Goal: Transaction & Acquisition: Purchase product/service

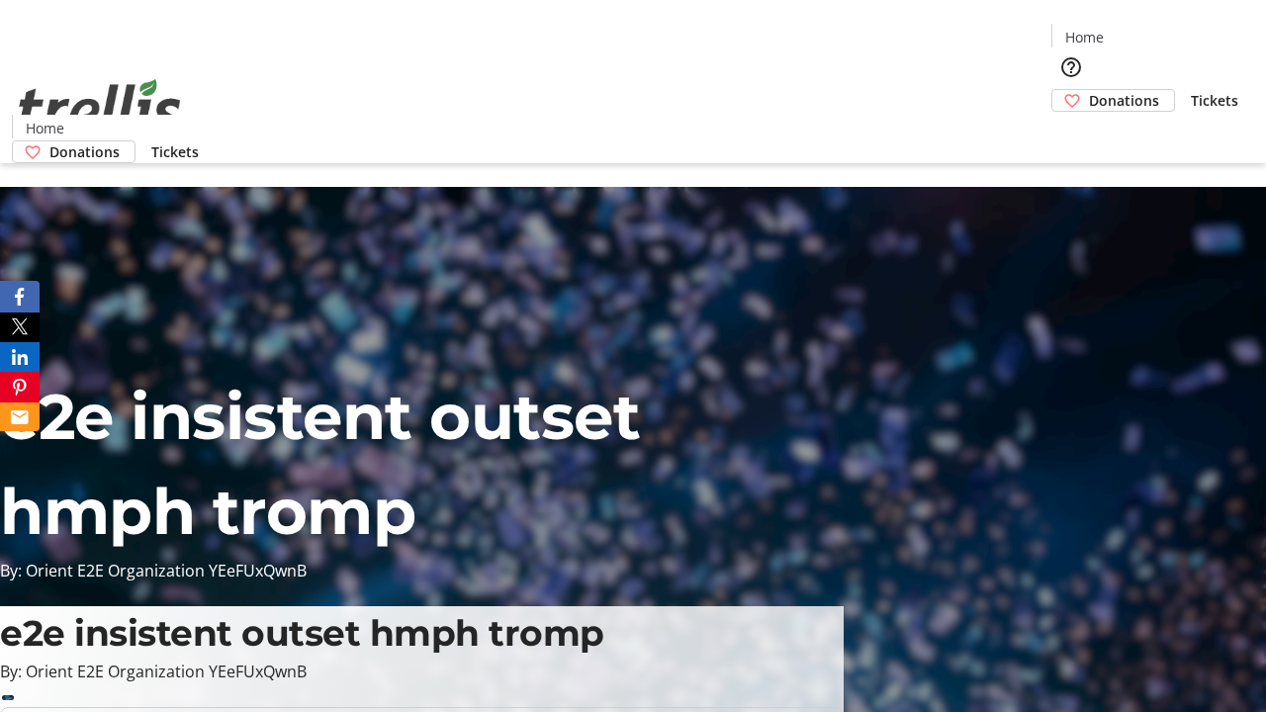
click at [1191, 90] on span "Tickets" at bounding box center [1214, 100] width 47 height 21
